Goal: Share content: Share content

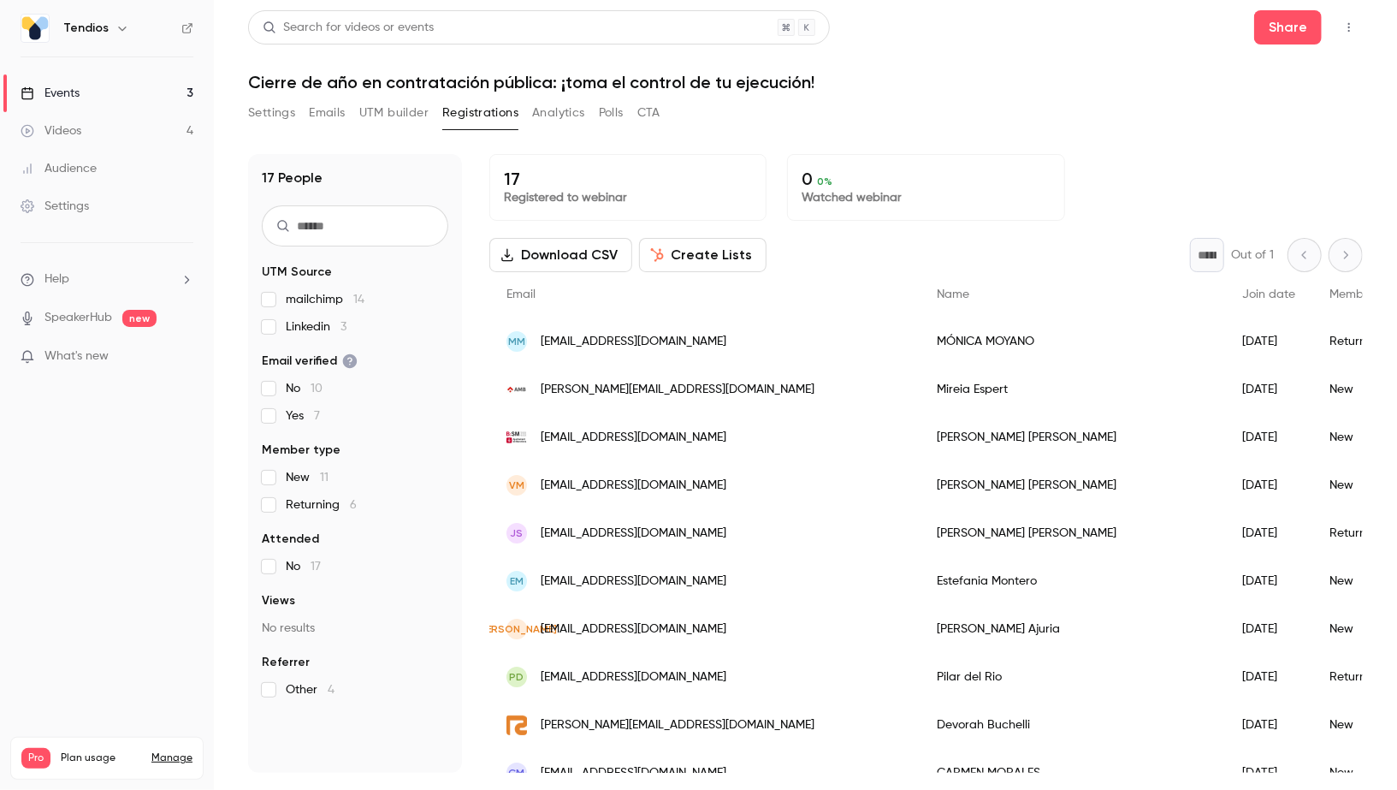
scroll to position [178, 0]
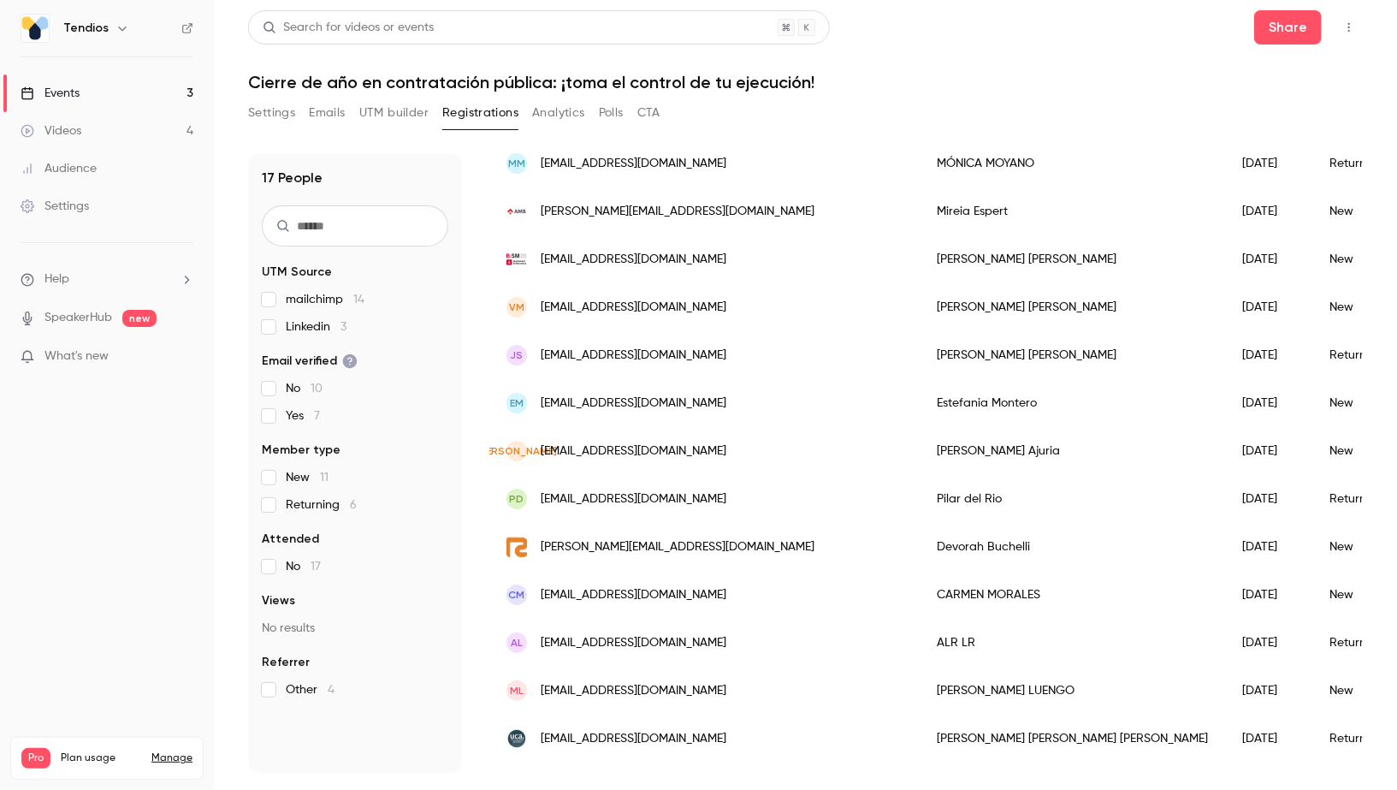
click at [145, 76] on link "Events 3" at bounding box center [107, 93] width 214 height 38
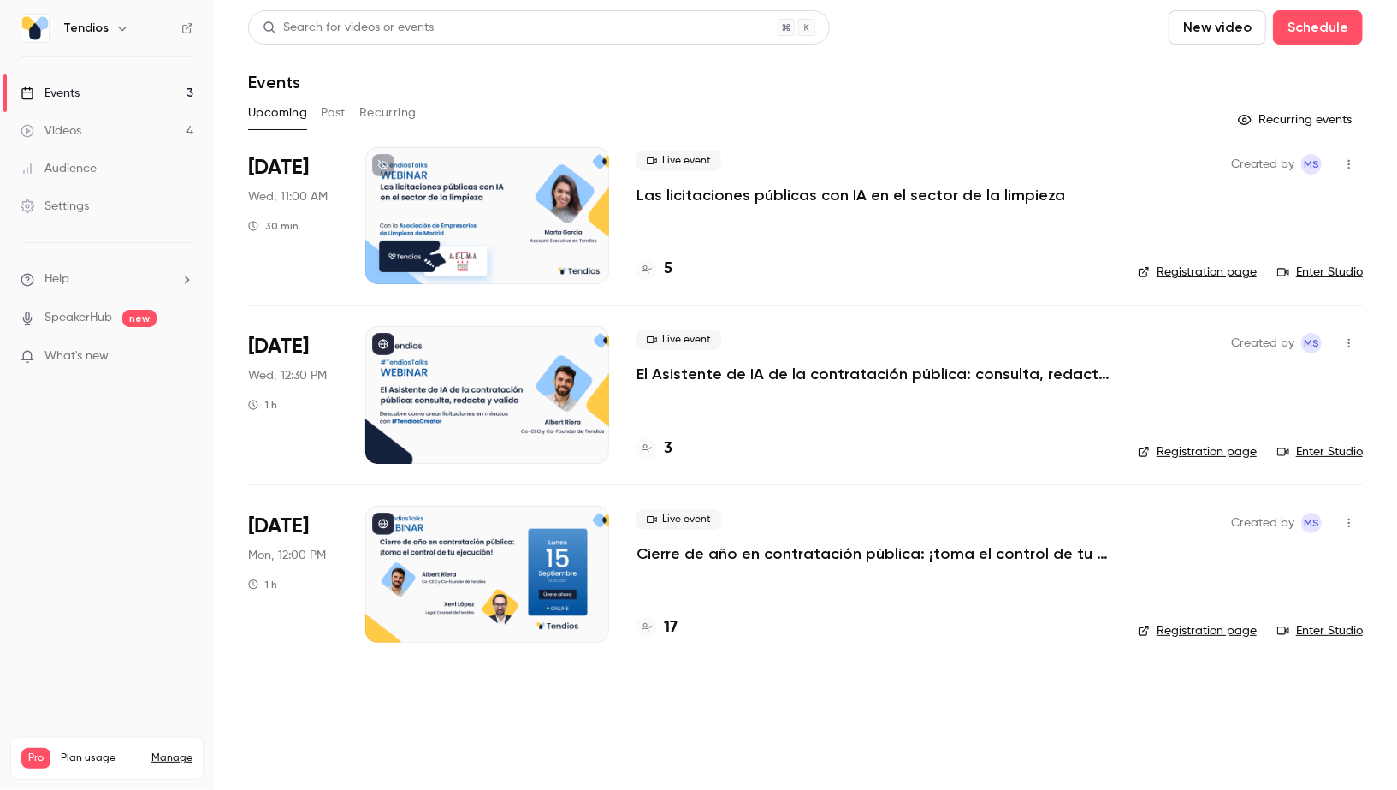
click at [151, 116] on link "Videos 4" at bounding box center [107, 131] width 214 height 38
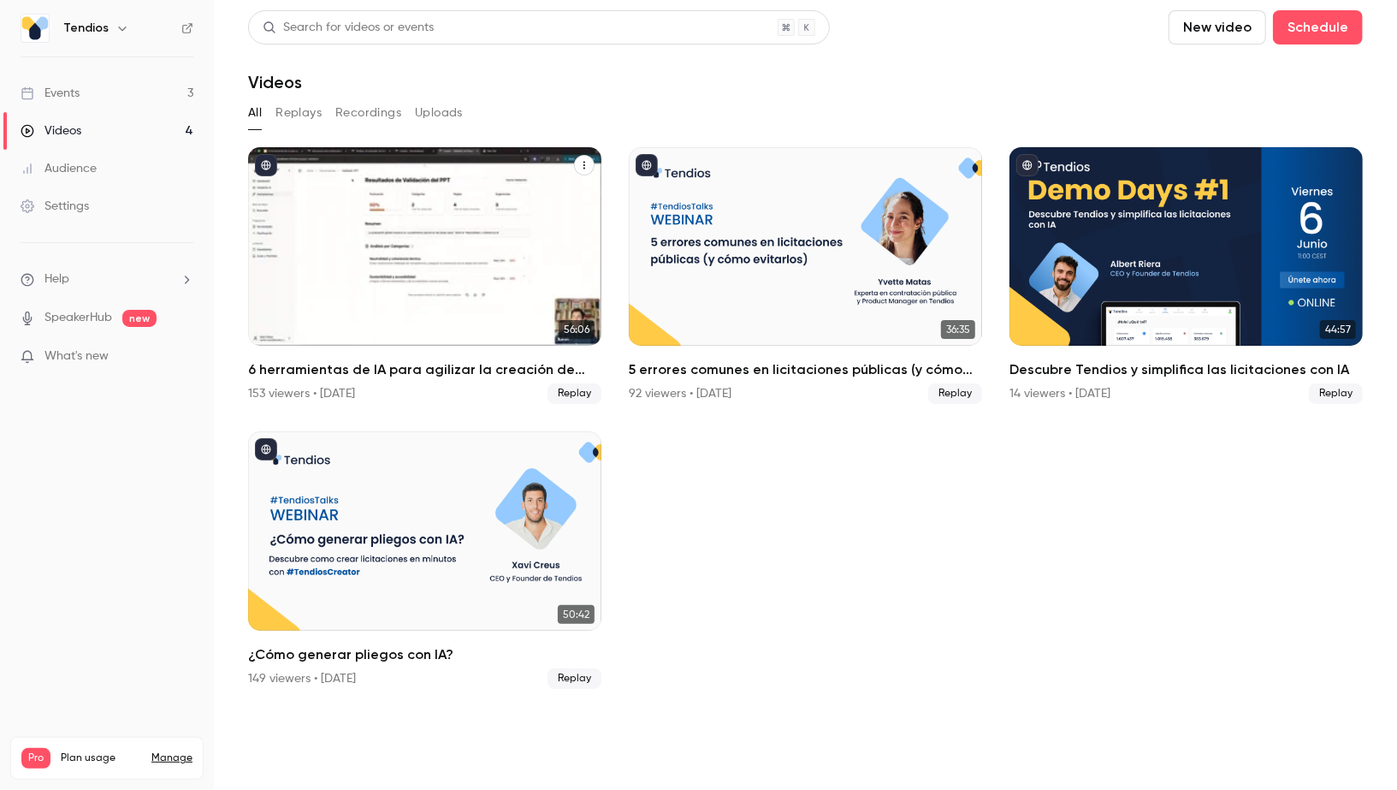
click at [589, 169] on icon "6 herramientas de IA para agilizar la creación de expedientes" at bounding box center [584, 165] width 10 height 10
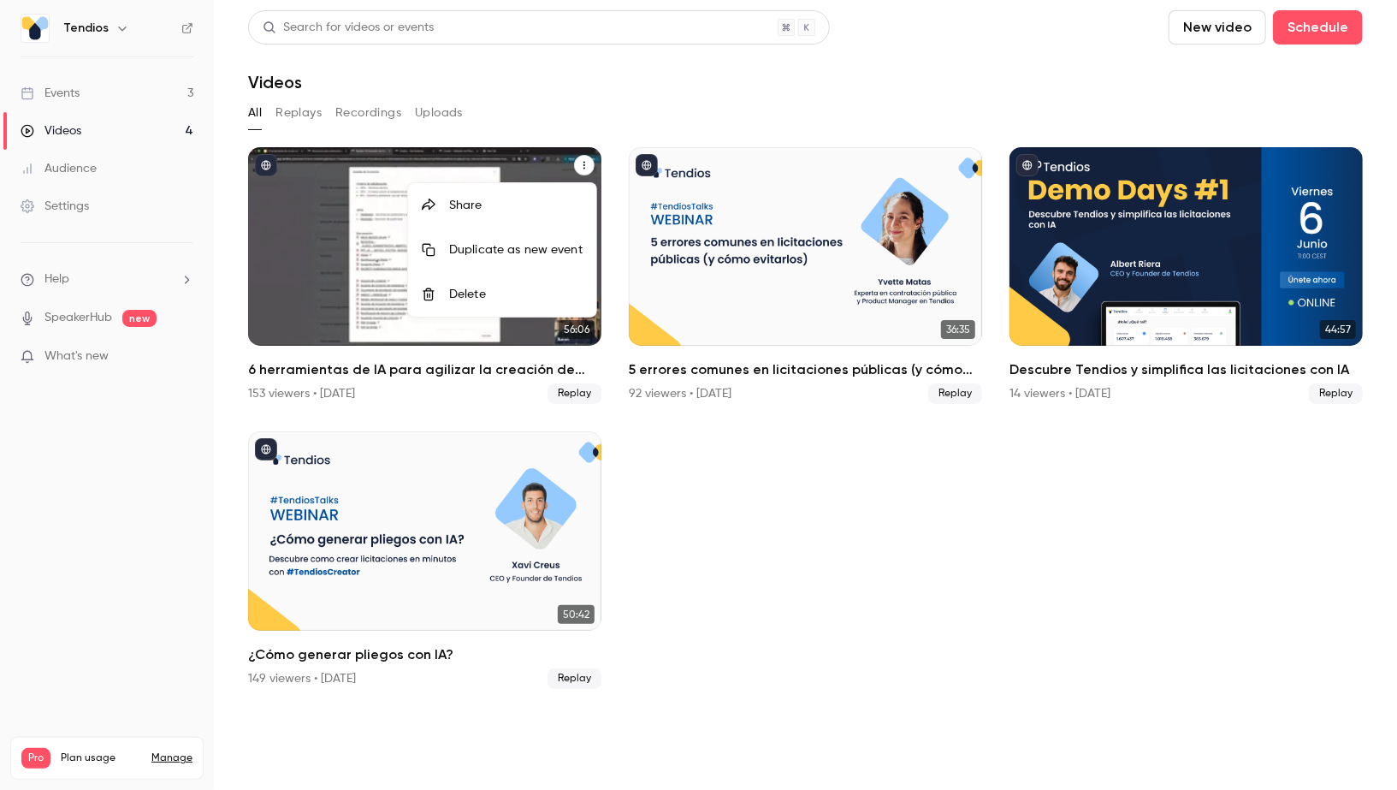
click at [552, 201] on div "Share" at bounding box center [515, 205] width 133 height 17
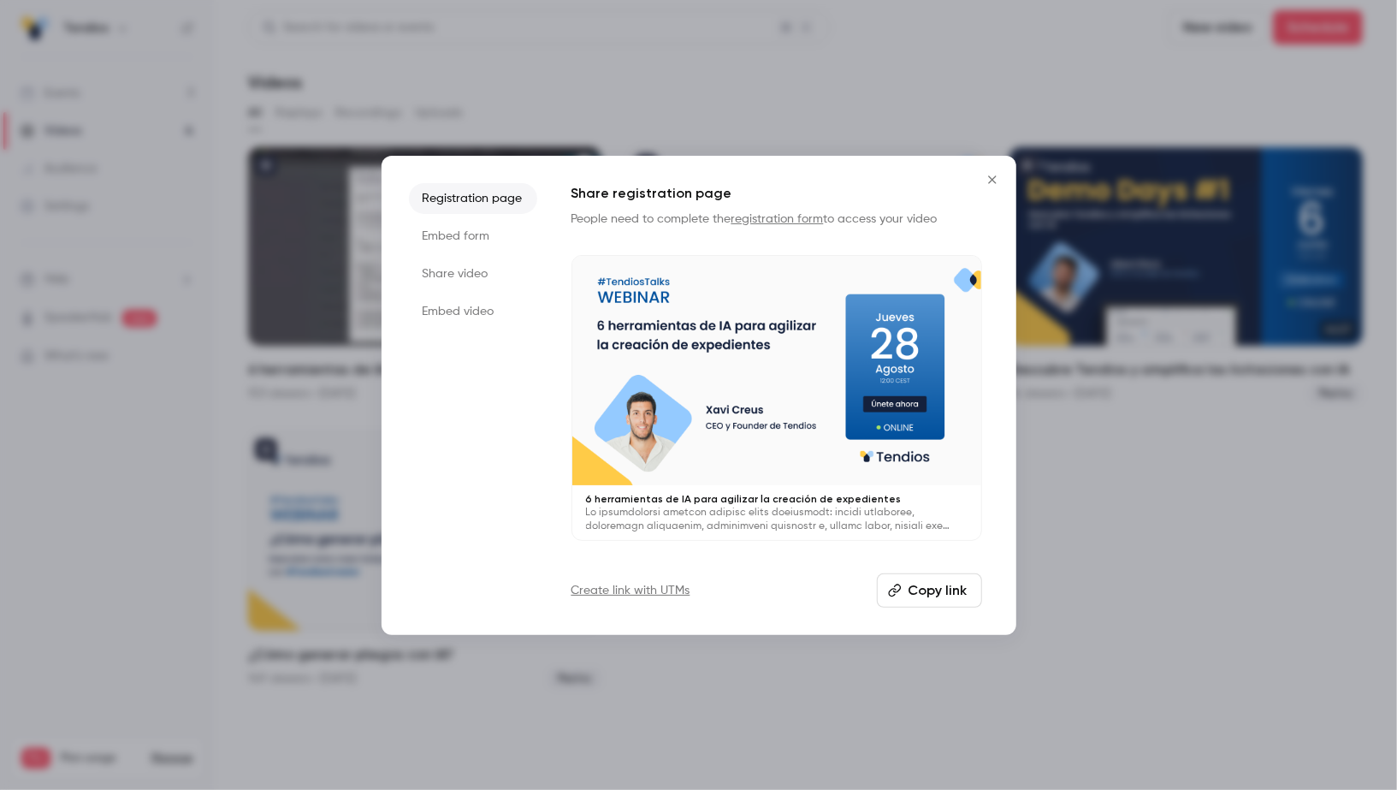
click at [476, 311] on li "Embed video" at bounding box center [473, 311] width 128 height 31
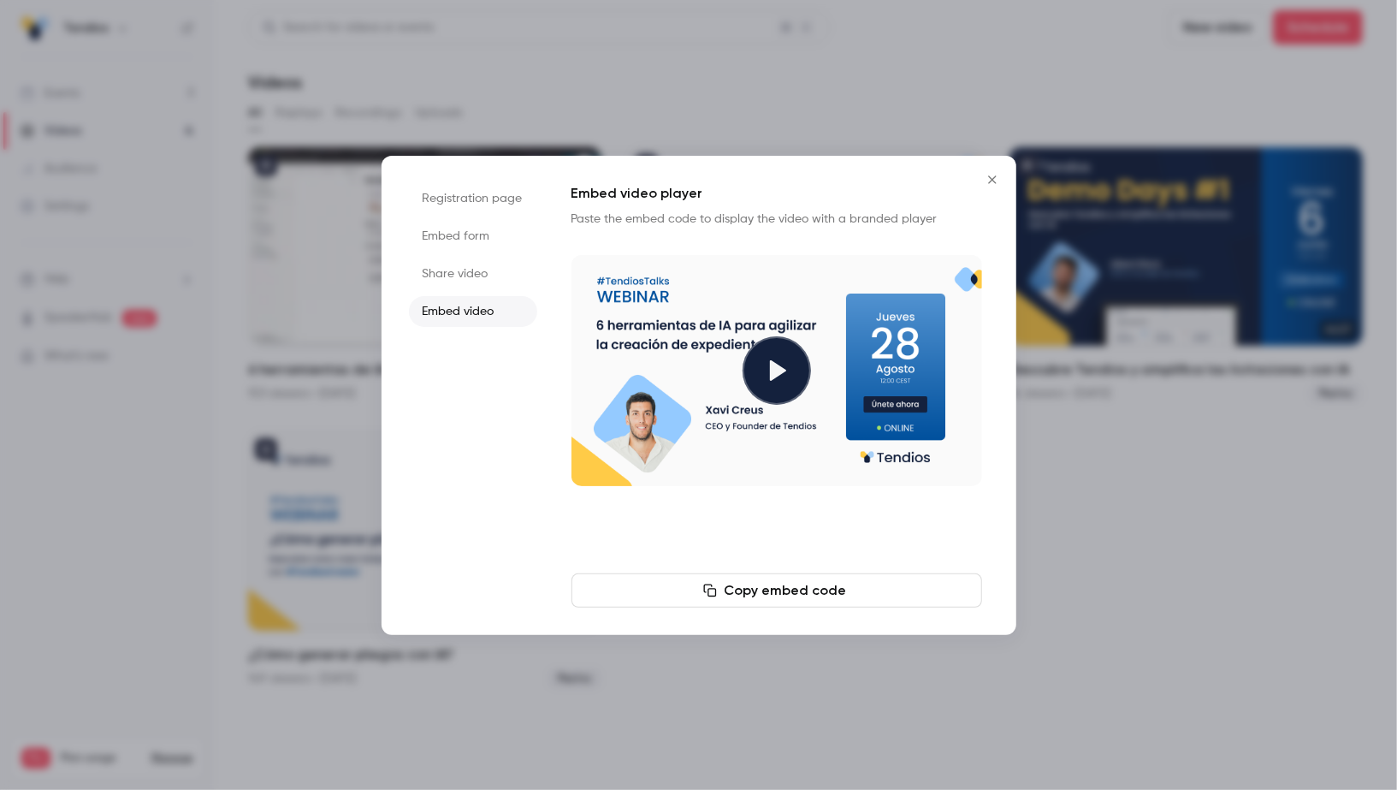
click at [470, 278] on li "Share video" at bounding box center [473, 273] width 128 height 31
click at [774, 585] on button "Copy link" at bounding box center [777, 590] width 411 height 34
